Goal: Task Accomplishment & Management: Use online tool/utility

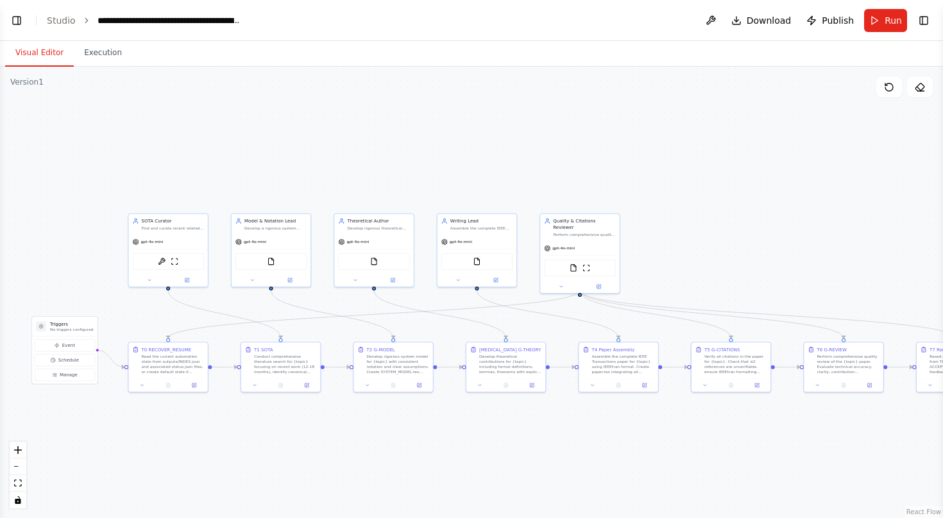
scroll to position [5389, 0]
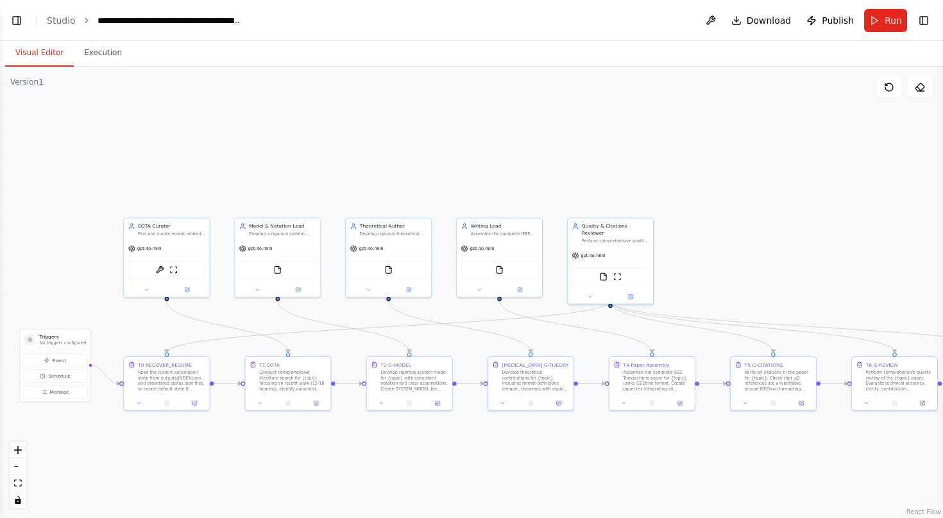
click at [51, 49] on button "Visual Editor" at bounding box center [39, 53] width 69 height 27
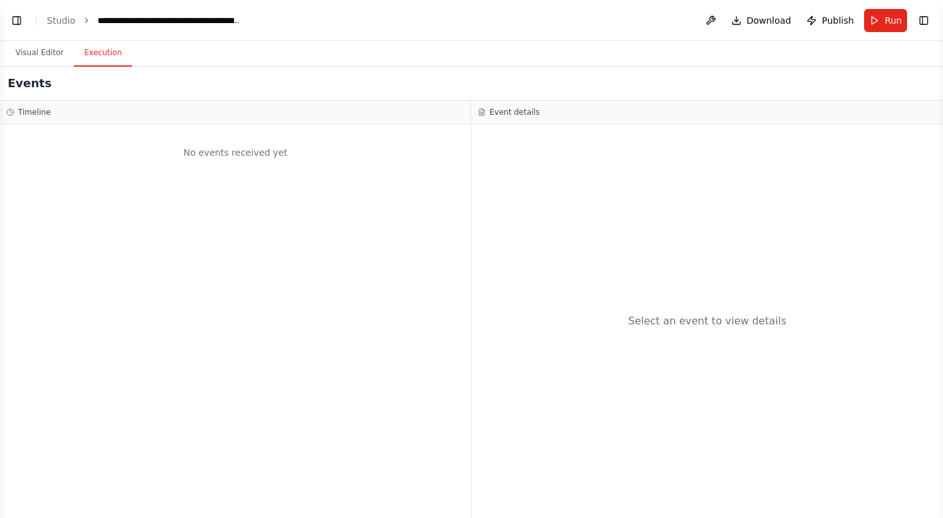
click at [91, 51] on button "Execution" at bounding box center [103, 53] width 58 height 27
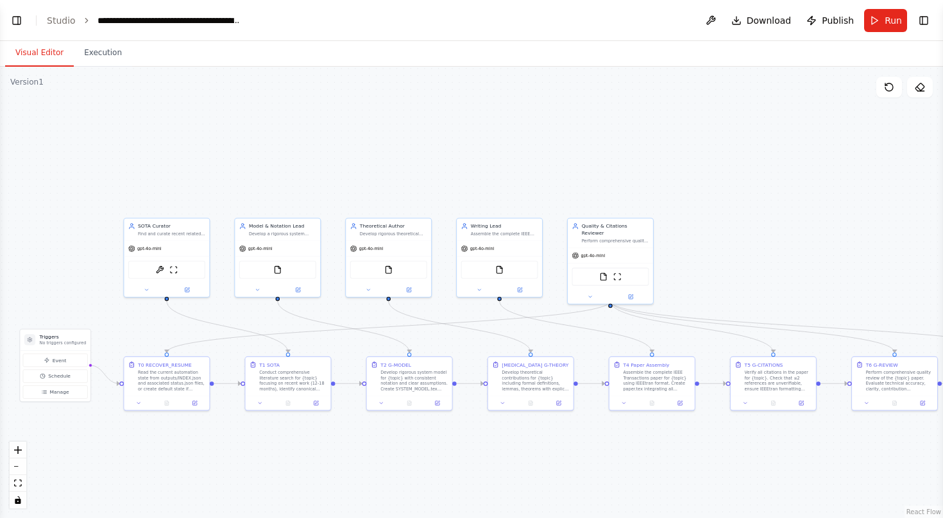
click at [50, 54] on button "Visual Editor" at bounding box center [39, 53] width 69 height 27
drag, startPoint x: 22, startPoint y: 21, endPoint x: 83, endPoint y: 80, distance: 85.7
click at [83, 80] on main "**********" at bounding box center [471, 259] width 943 height 518
drag, startPoint x: 7, startPoint y: 62, endPoint x: 78, endPoint y: 63, distance: 71.2
click at [78, 63] on div "Visual Editor Execution" at bounding box center [68, 54] width 127 height 26
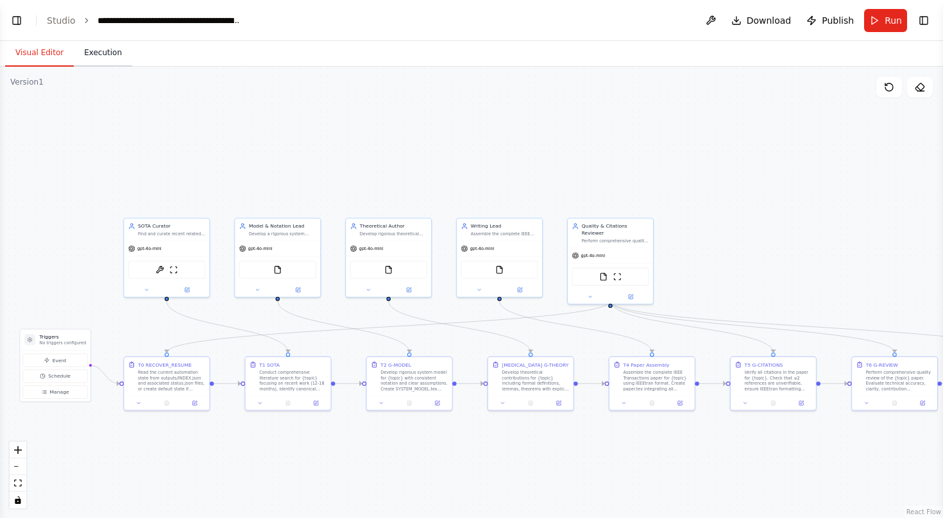
click at [113, 49] on button "Execution" at bounding box center [103, 53] width 58 height 27
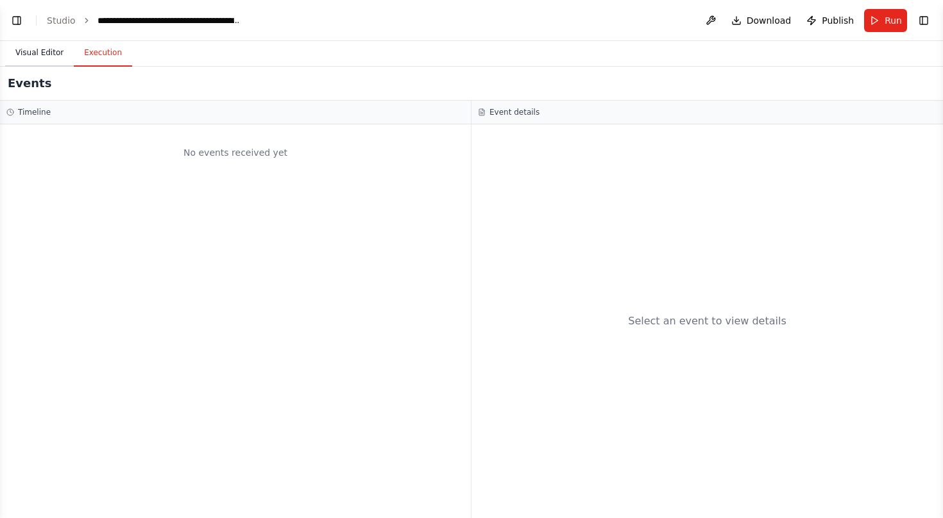
click at [58, 52] on button "Visual Editor" at bounding box center [39, 53] width 69 height 27
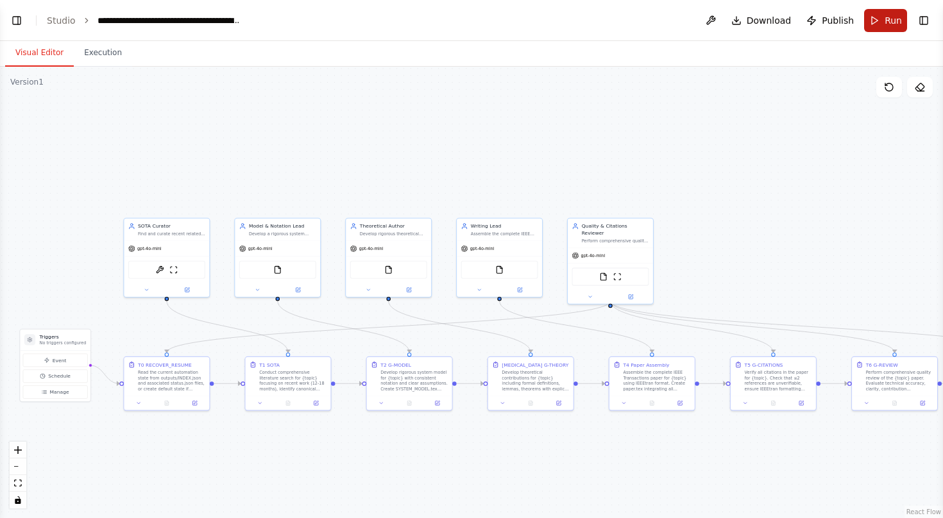
click at [882, 28] on button "Run" at bounding box center [885, 20] width 43 height 23
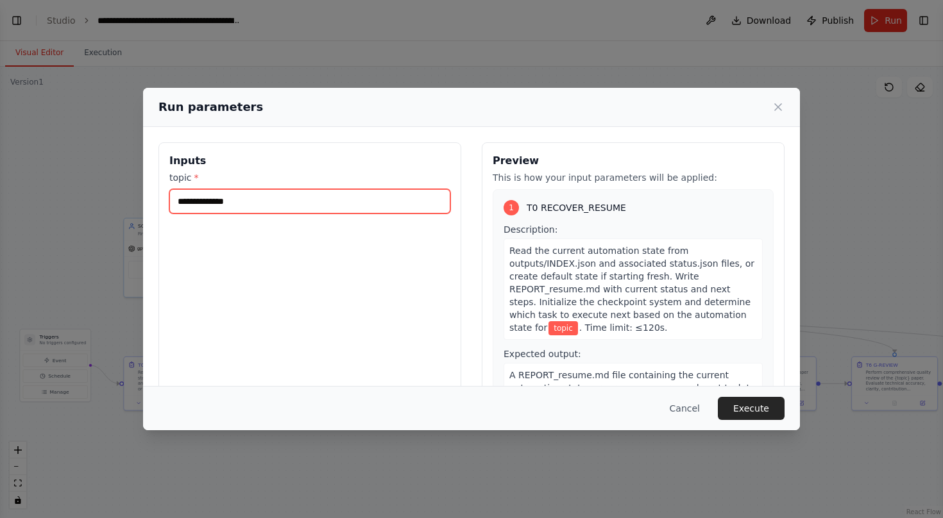
click at [364, 208] on input "topic *" at bounding box center [309, 201] width 281 height 24
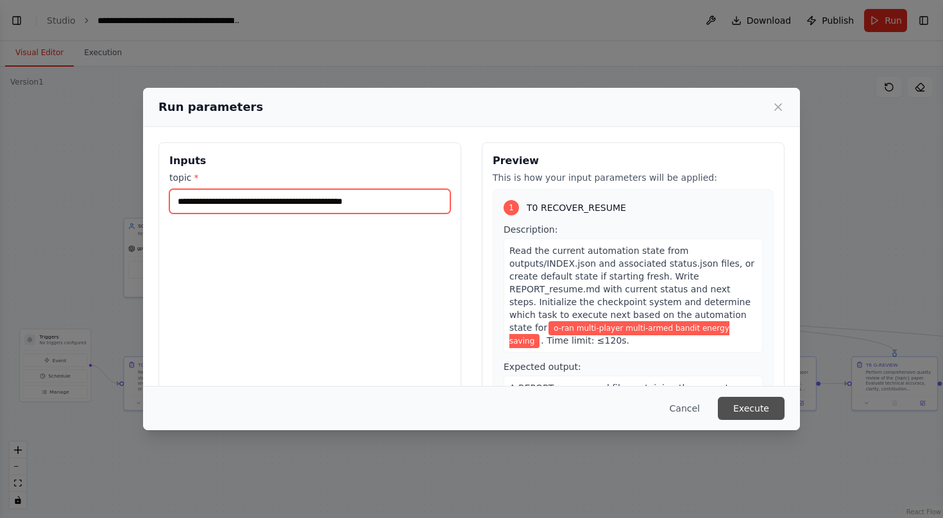
type input "**********"
click at [743, 407] on button "Execute" at bounding box center [751, 408] width 67 height 23
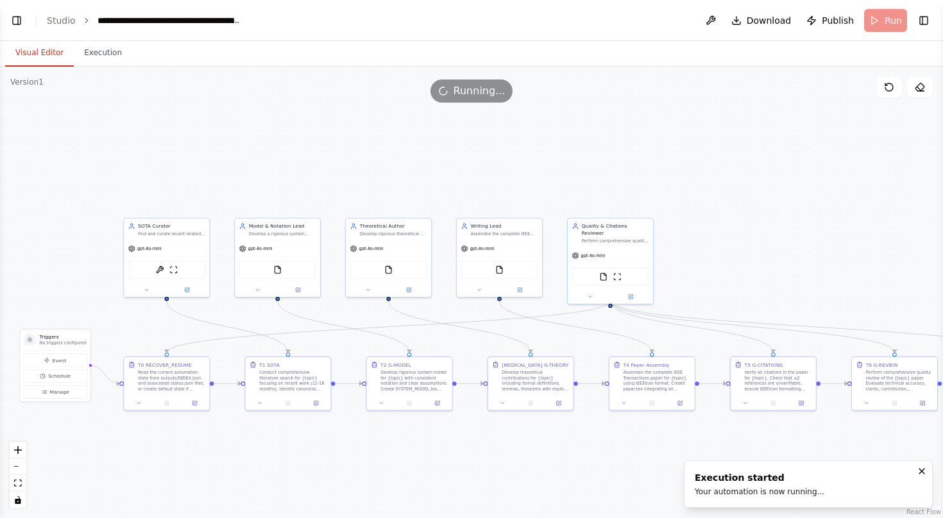
click at [48, 59] on button "Visual Editor" at bounding box center [39, 53] width 69 height 27
click at [104, 62] on button "Execution" at bounding box center [103, 53] width 58 height 27
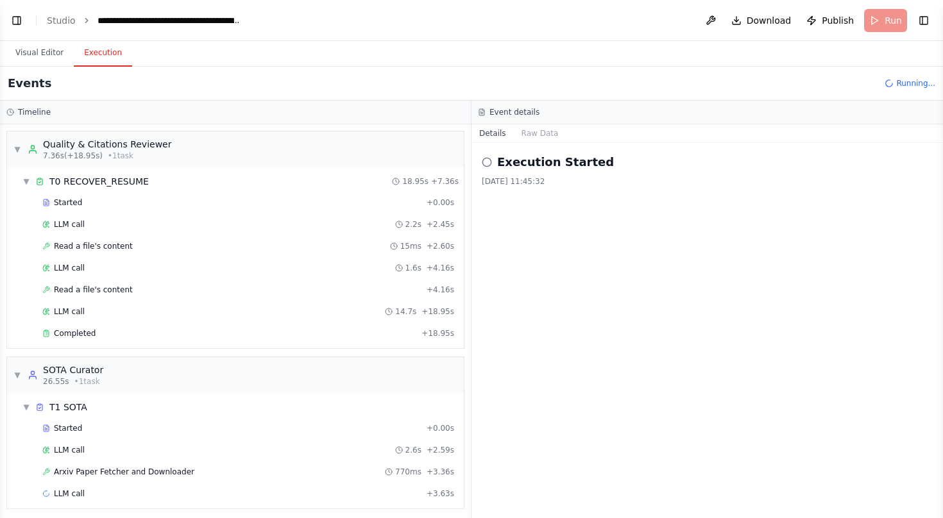
scroll to position [5, 0]
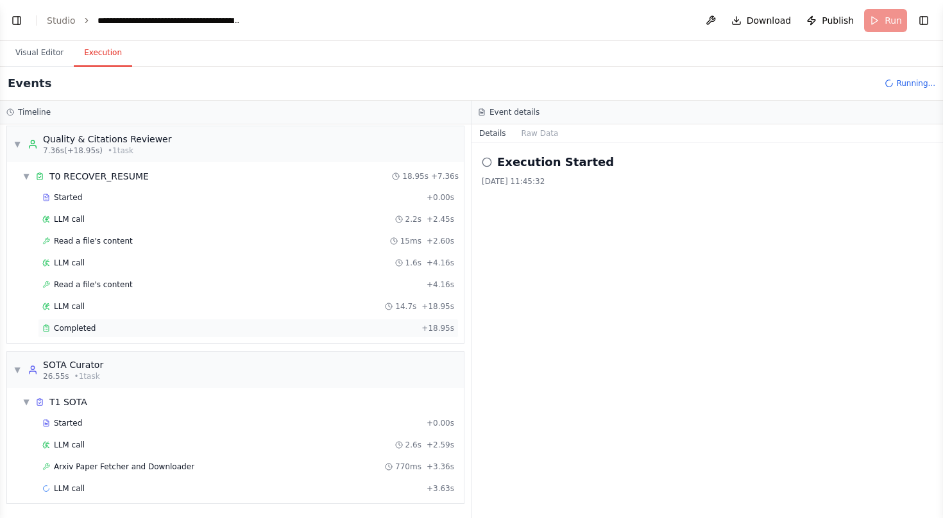
click at [425, 331] on div "Completed + 18.95s" at bounding box center [248, 328] width 412 height 10
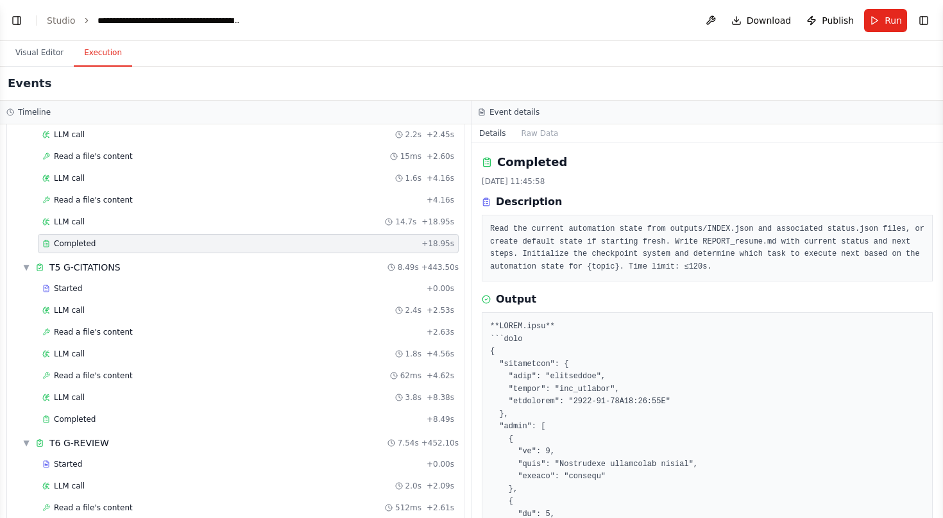
scroll to position [0, 0]
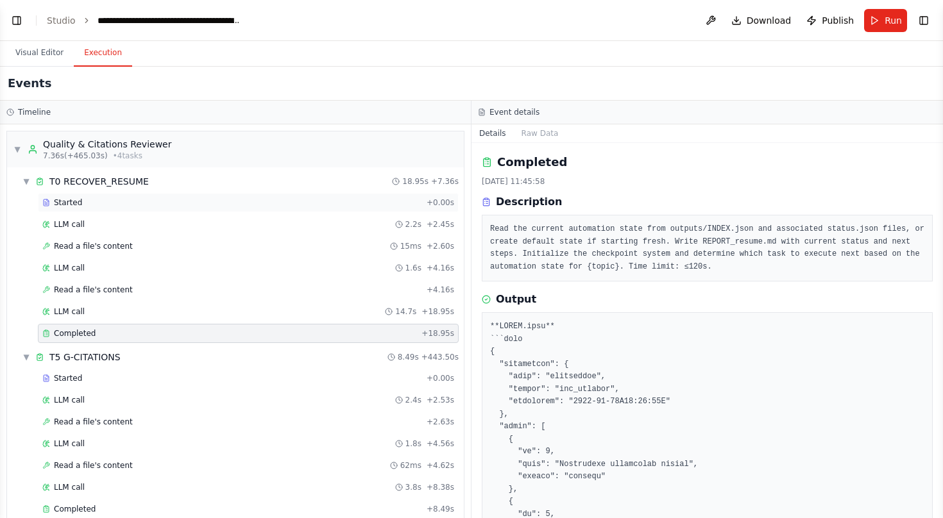
click at [325, 204] on div "Started" at bounding box center [231, 203] width 379 height 10
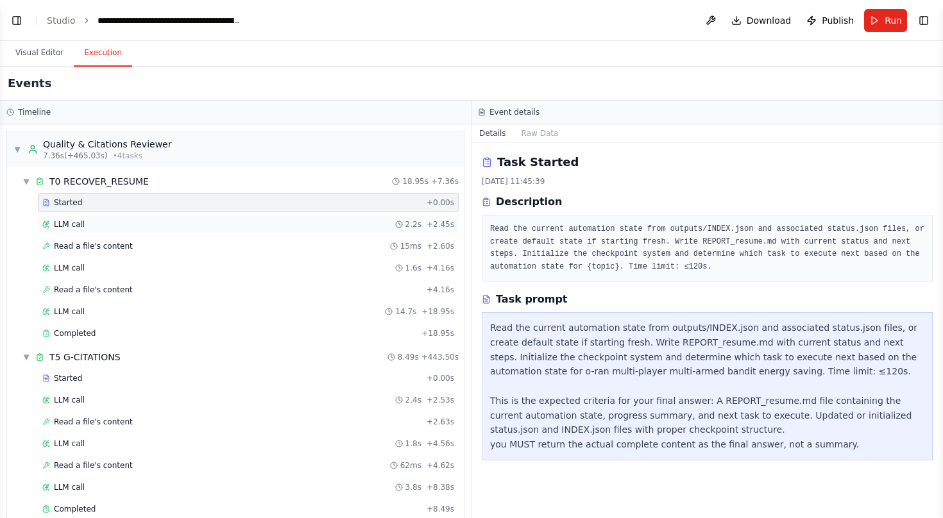
click at [278, 219] on div "LLM call 2.2s + 2.45s" at bounding box center [248, 224] width 421 height 19
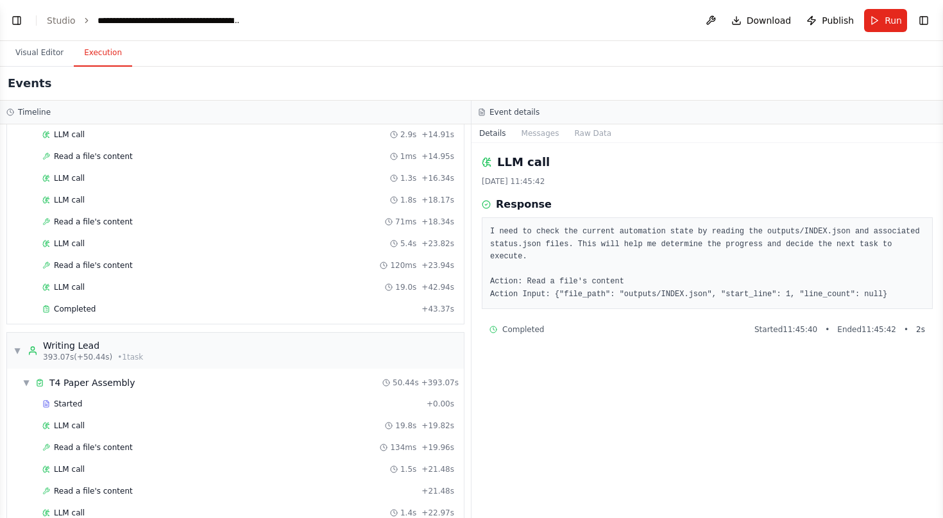
scroll to position [3806, 0]
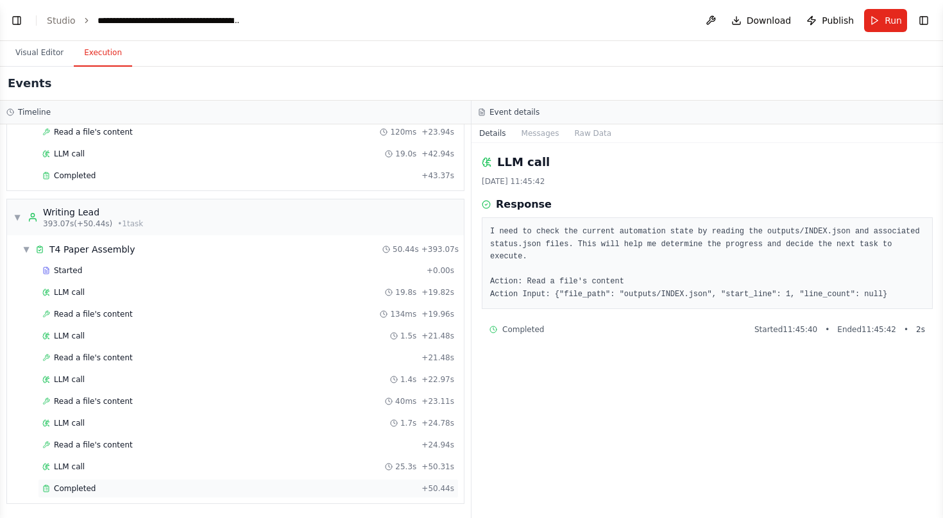
click at [244, 489] on div "Completed" at bounding box center [229, 489] width 374 height 10
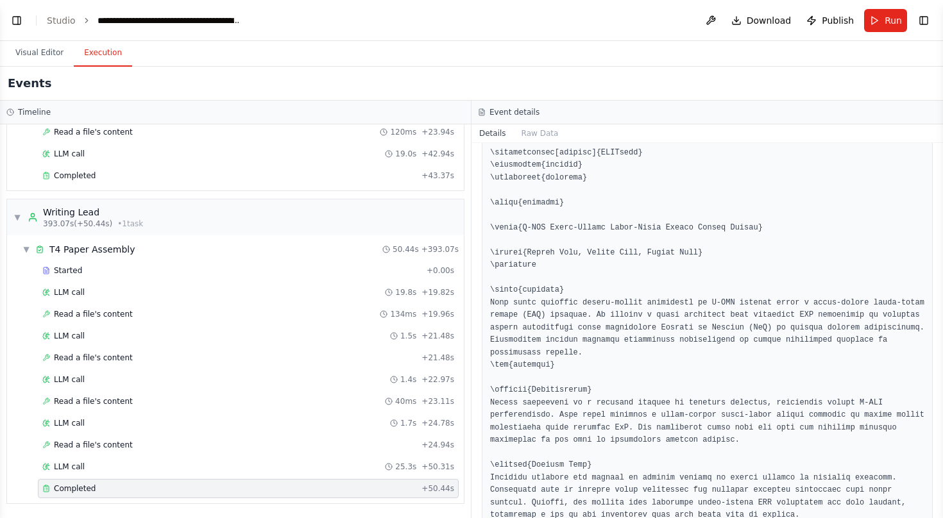
scroll to position [0, 0]
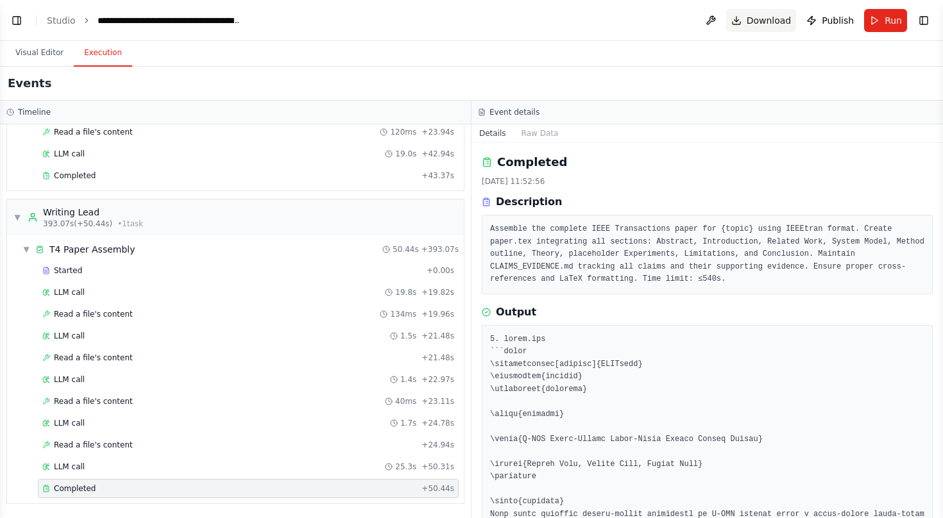
click at [779, 17] on span "Download" at bounding box center [769, 20] width 45 height 13
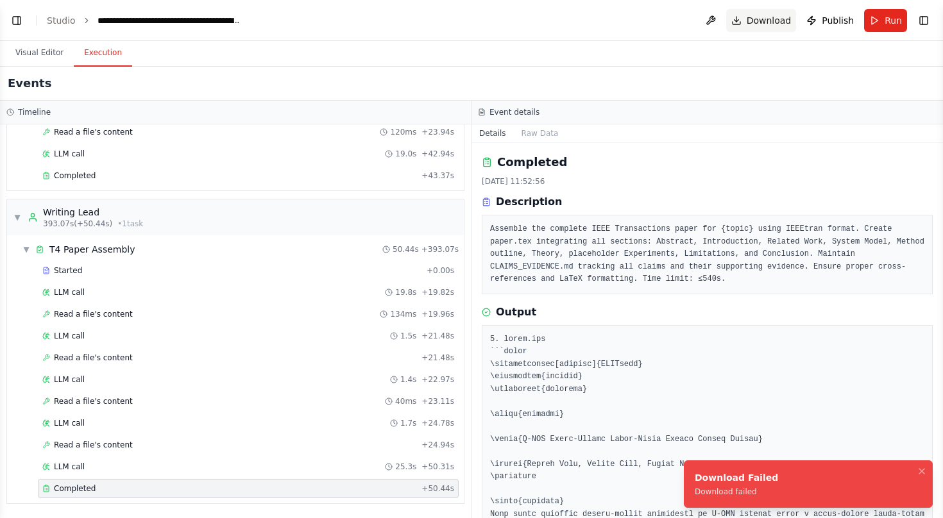
click at [759, 22] on span "Download" at bounding box center [769, 20] width 45 height 13
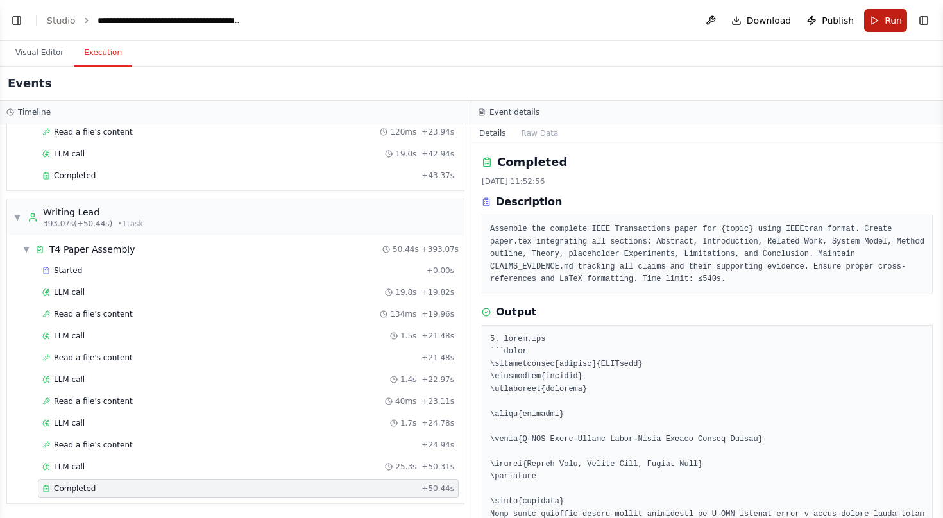
click at [891, 26] on span "Run" at bounding box center [893, 20] width 17 height 13
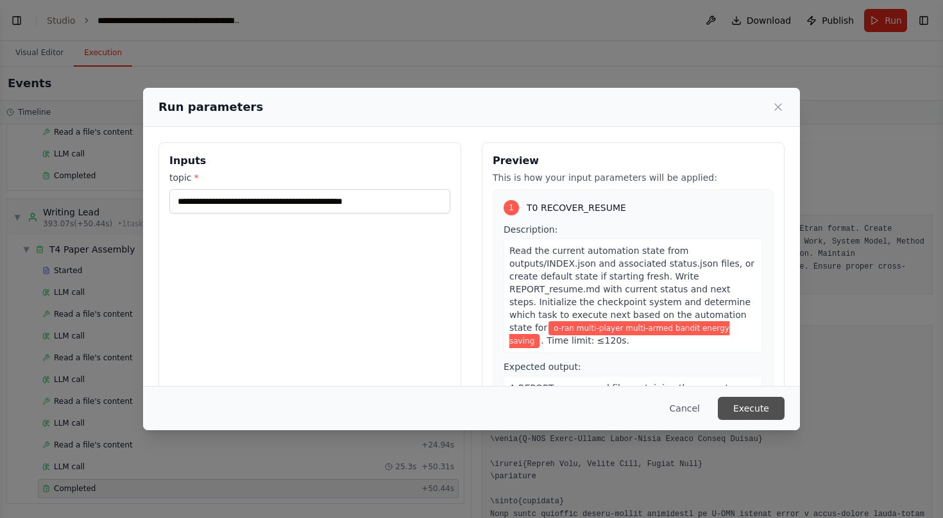
click at [744, 405] on button "Execute" at bounding box center [751, 408] width 67 height 23
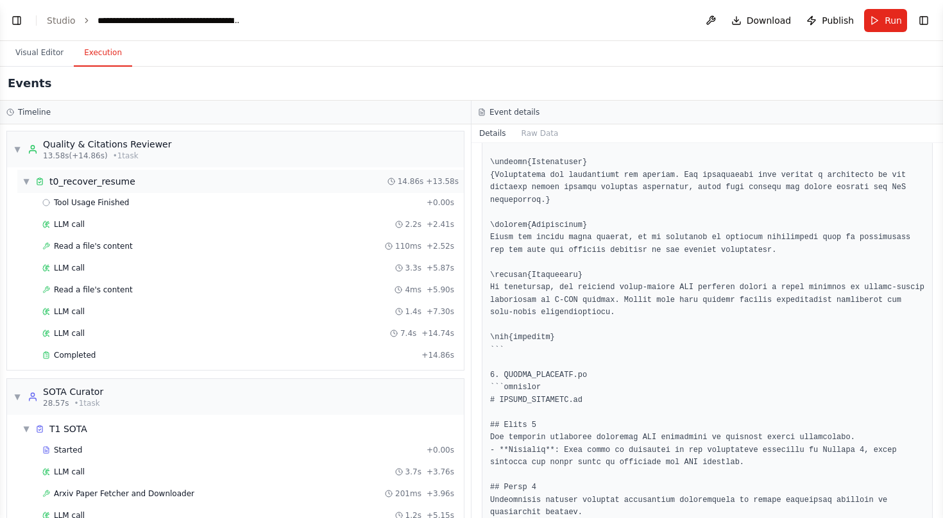
scroll to position [701, 0]
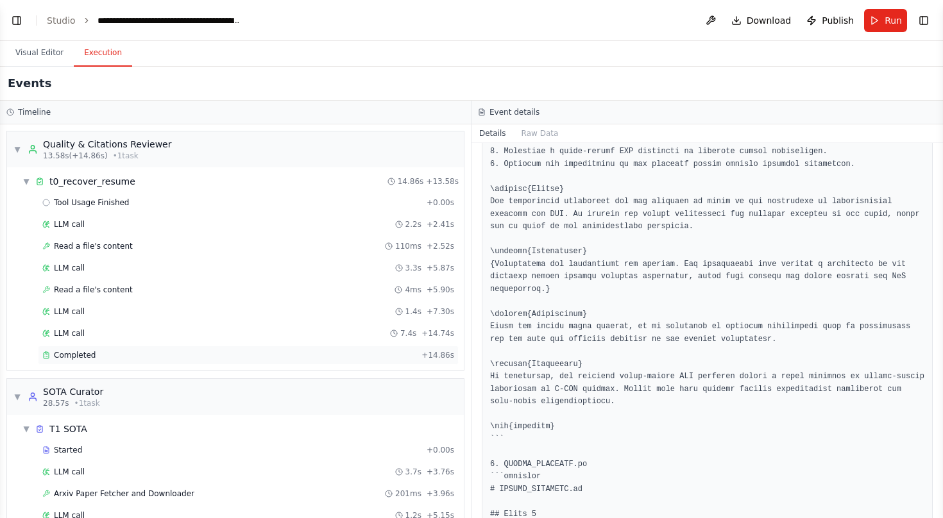
click at [182, 355] on div "Completed" at bounding box center [229, 355] width 374 height 10
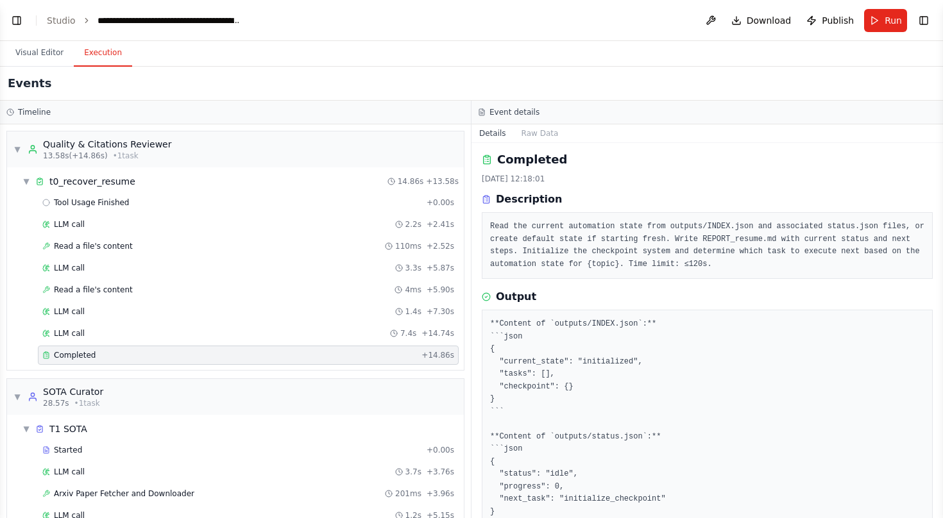
scroll to position [0, 0]
click at [300, 228] on div "LLM call 2.2s + 2.41s" at bounding box center [248, 224] width 412 height 10
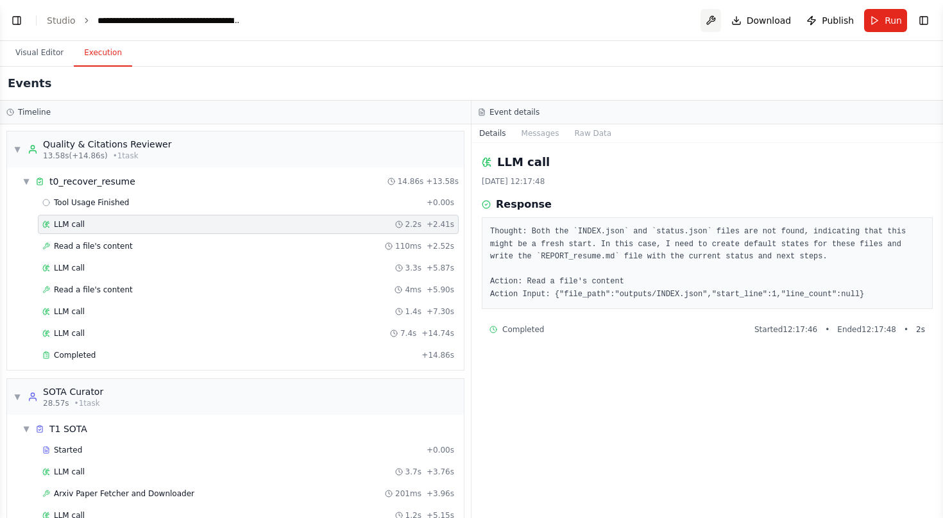
click at [717, 18] on button at bounding box center [711, 20] width 21 height 23
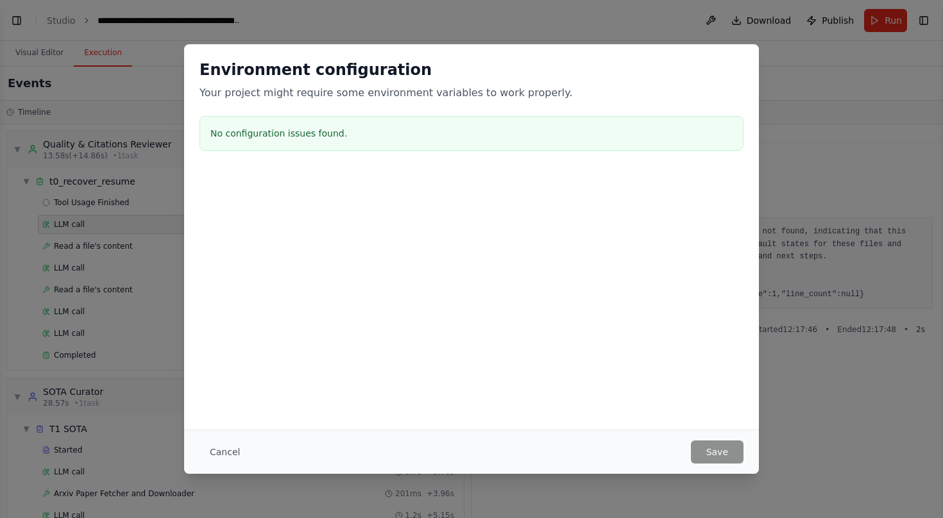
click at [708, 10] on div "Environment configuration Your project might require some environment variables…" at bounding box center [471, 259] width 943 height 518
click at [214, 450] on button "Cancel" at bounding box center [225, 452] width 51 height 23
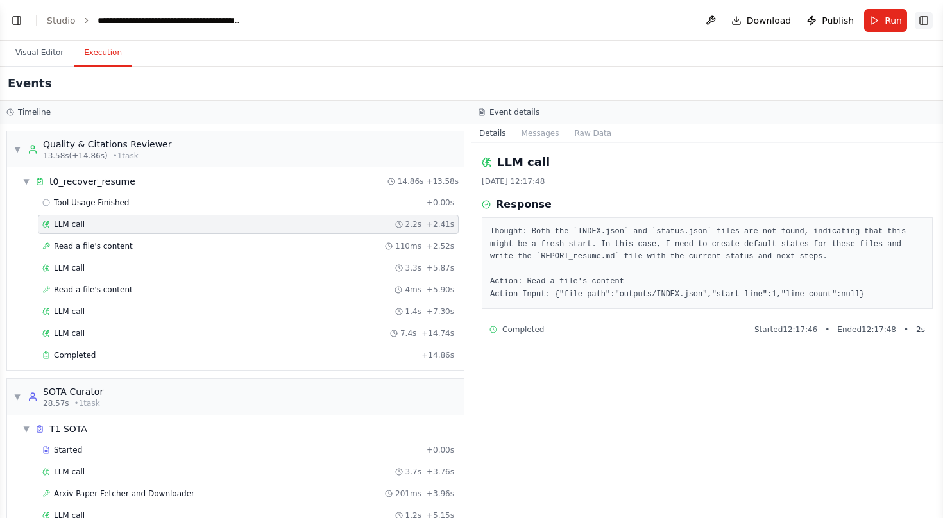
click at [928, 22] on button "Toggle Right Sidebar" at bounding box center [924, 21] width 18 height 18
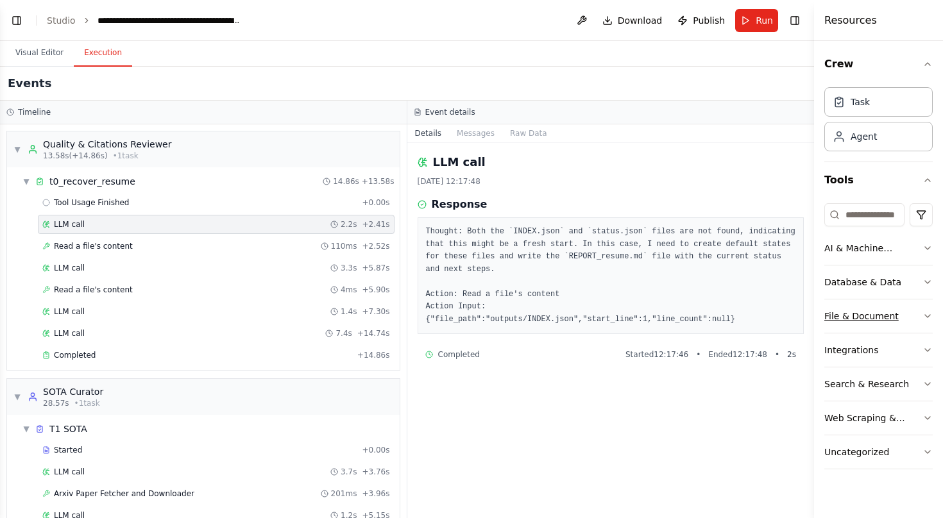
click at [920, 316] on button "File & Document" at bounding box center [878, 316] width 108 height 33
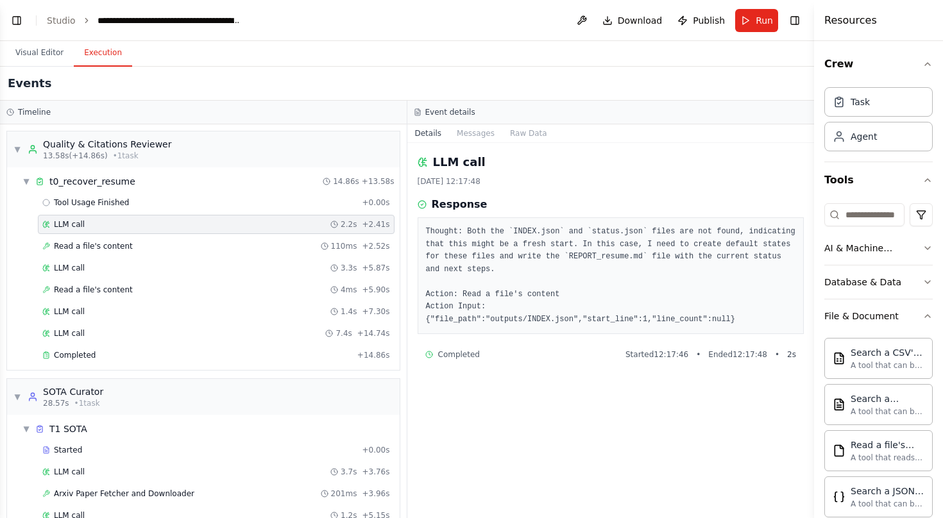
click at [453, 64] on div "Visual Editor Execution" at bounding box center [407, 54] width 814 height 26
click at [864, 242] on div "AI & Machine Learning" at bounding box center [873, 248] width 98 height 13
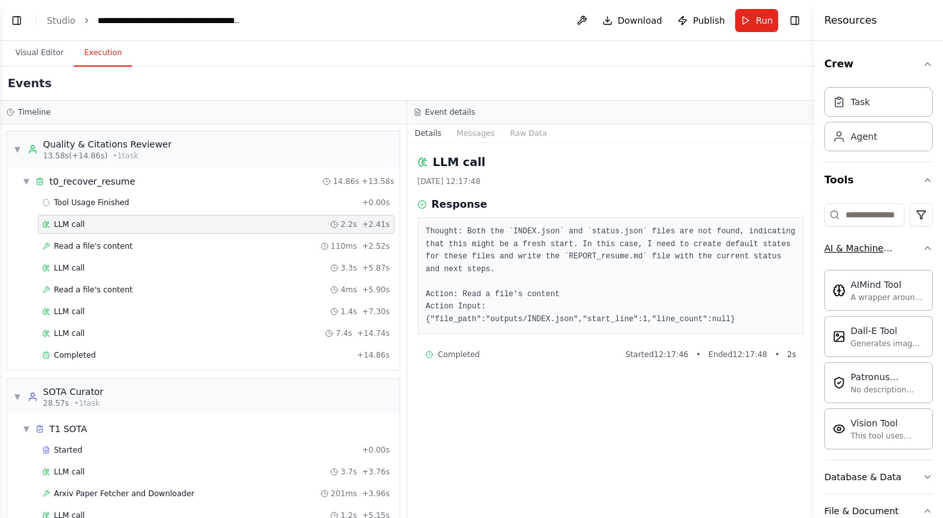
click at [864, 242] on div "AI & Machine Learning" at bounding box center [873, 248] width 98 height 13
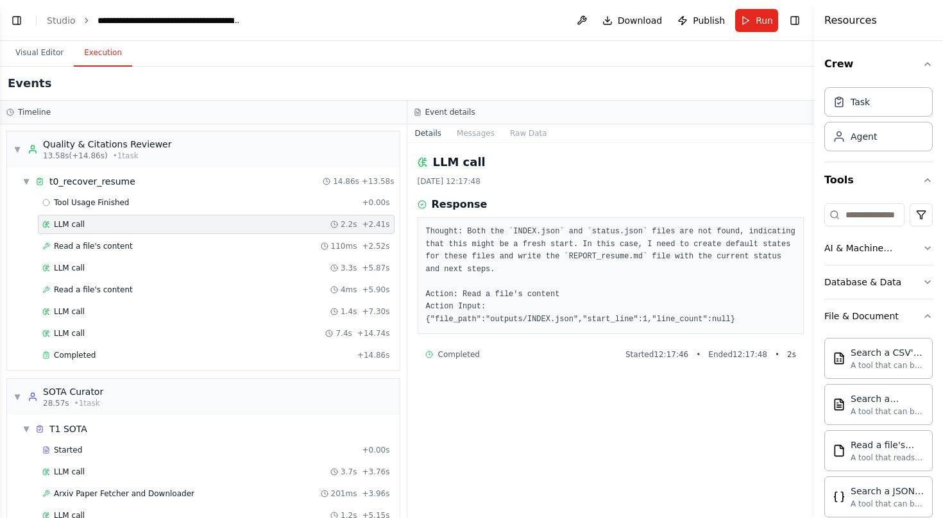
click at [36, 39] on header "**********" at bounding box center [407, 20] width 814 height 41
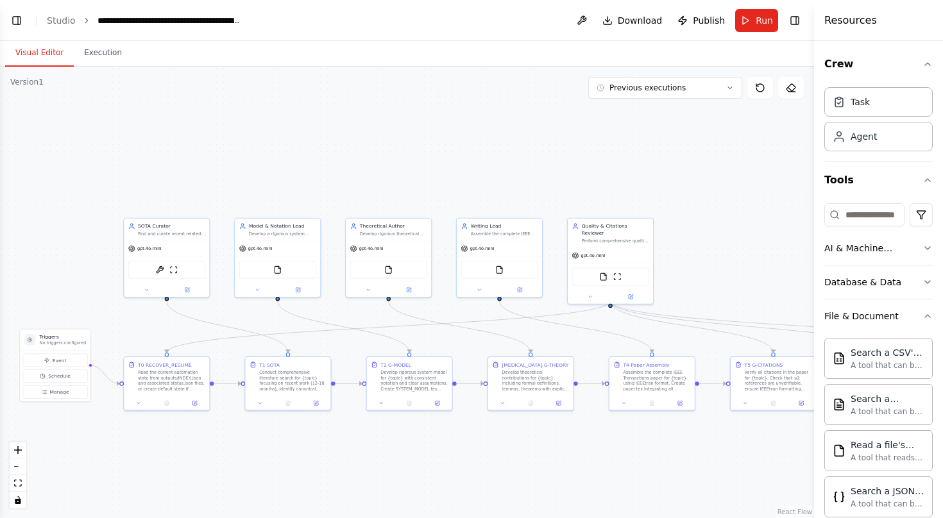
click at [37, 49] on button "Visual Editor" at bounding box center [39, 53] width 69 height 27
click at [23, 484] on button "fit view" at bounding box center [18, 483] width 17 height 17
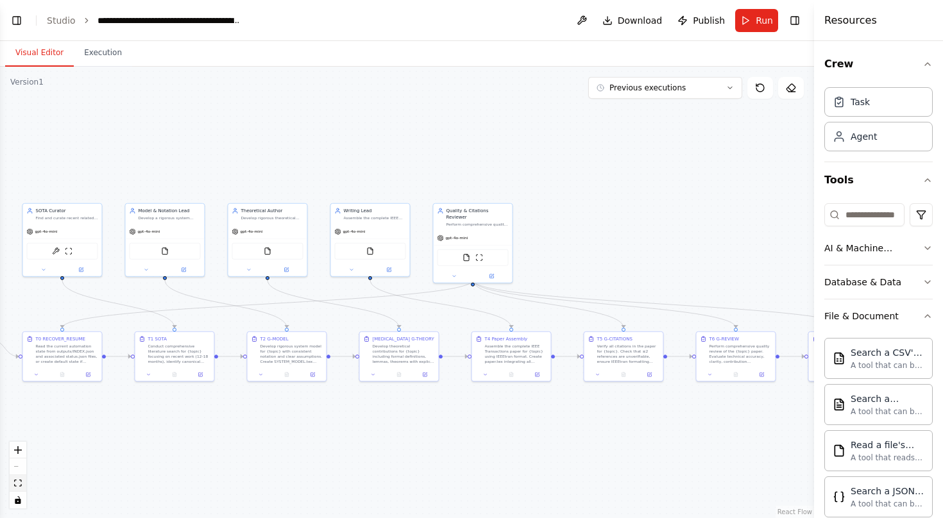
click at [23, 484] on button "fit view" at bounding box center [18, 483] width 17 height 17
click at [693, 84] on button "Previous executions" at bounding box center [665, 88] width 154 height 22
click at [645, 114] on div "52m ago" at bounding box center [673, 111] width 128 height 10
click at [620, 113] on div ".deletable-edge-delete-btn { width: 20px; height: 20px; border: 0px solid #ffff…" at bounding box center [407, 293] width 814 height 452
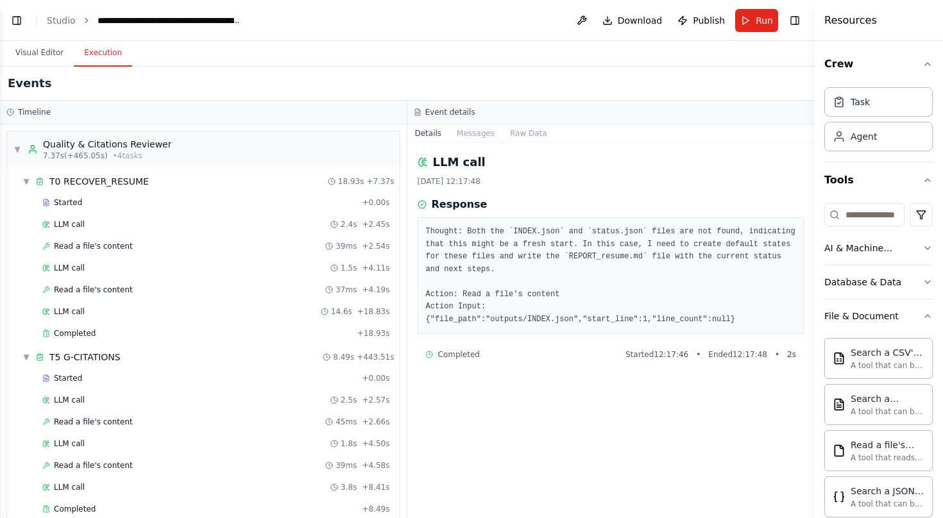
click at [109, 53] on button "Execution" at bounding box center [103, 53] width 58 height 27
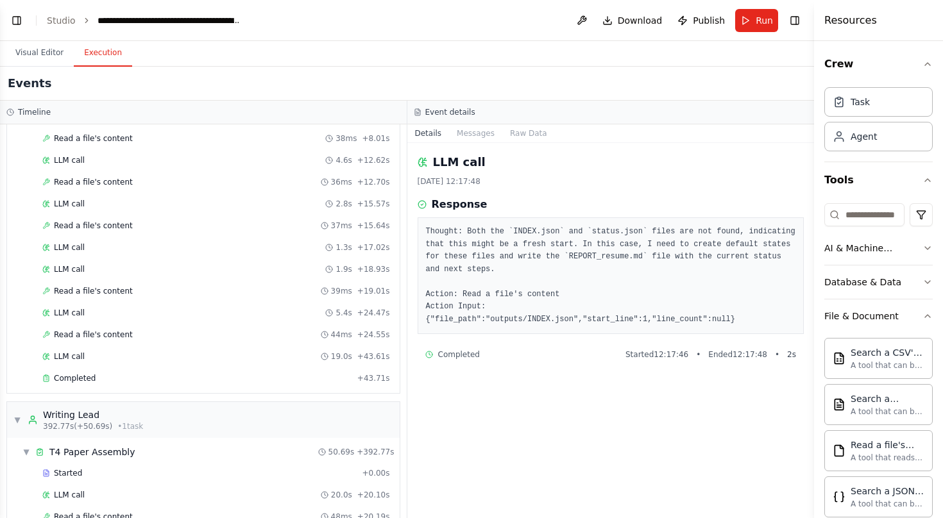
scroll to position [3762, 0]
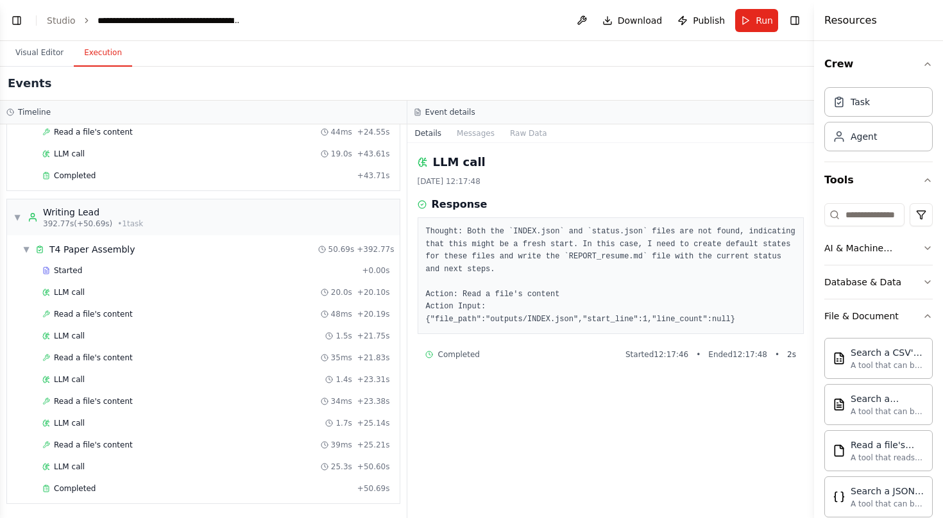
click at [258, 479] on div "Started + 0.00s LLM call 20.0s + 20.10s Read a file's content 48ms + 20.19s LLM…" at bounding box center [208, 381] width 382 height 240
click at [258, 484] on div "Completed" at bounding box center [197, 489] width 310 height 10
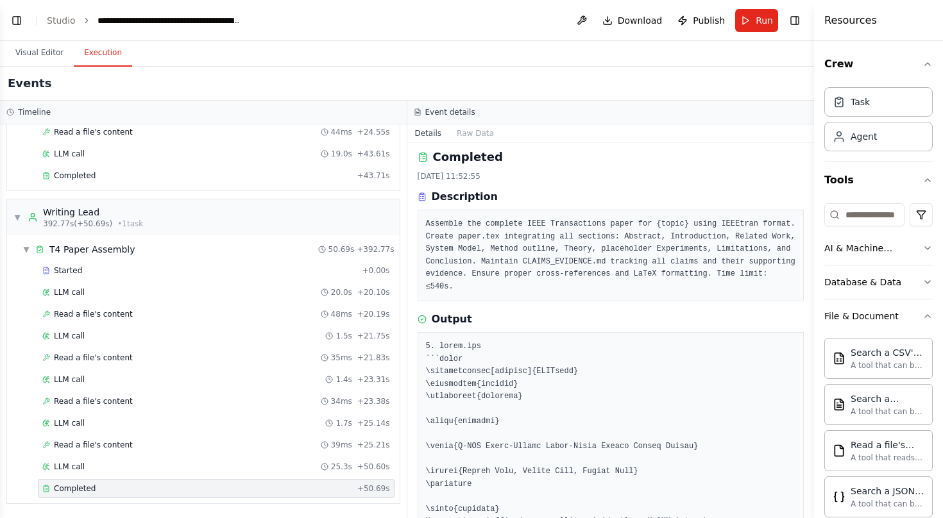
scroll to position [0, 0]
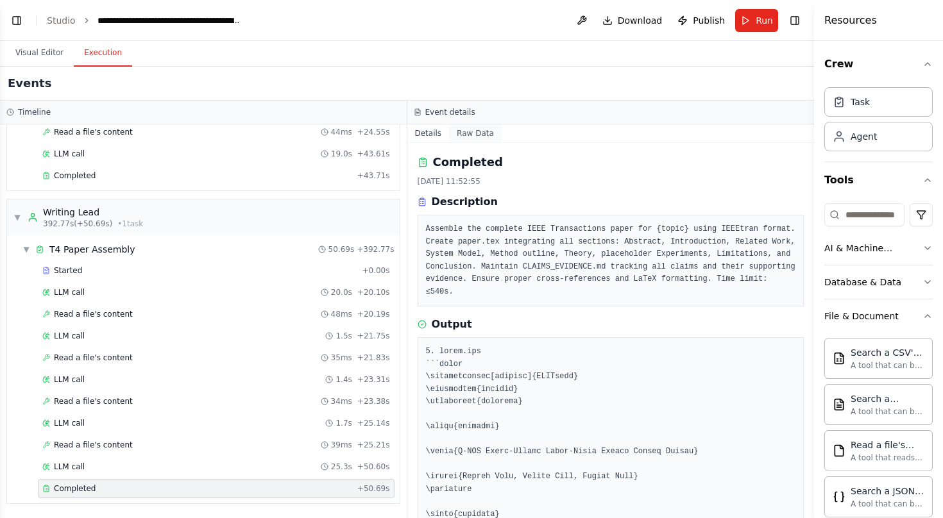
click at [466, 138] on button "Raw Data" at bounding box center [475, 133] width 53 height 18
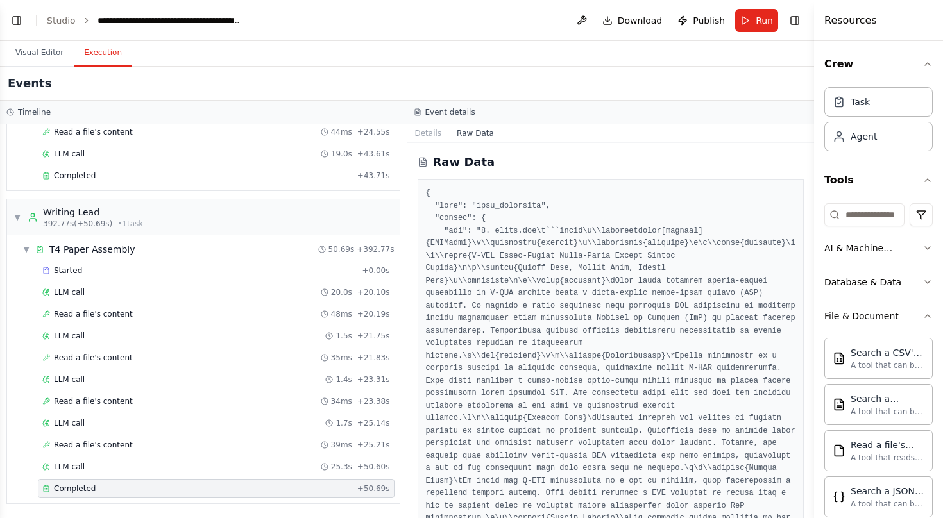
click at [256, 488] on div "Completed" at bounding box center [197, 489] width 310 height 10
click at [432, 138] on button "Details" at bounding box center [428, 133] width 42 height 18
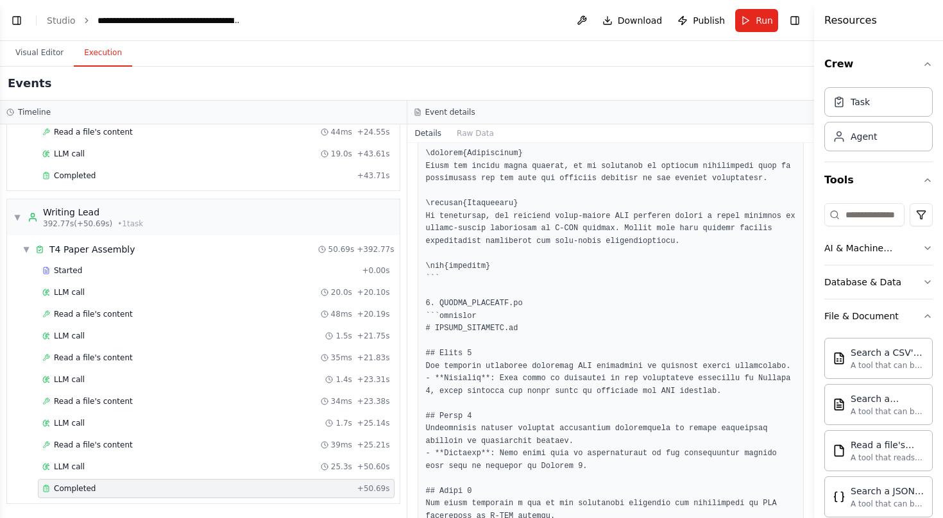
scroll to position [1007, 0]
